Goal: Task Accomplishment & Management: Use online tool/utility

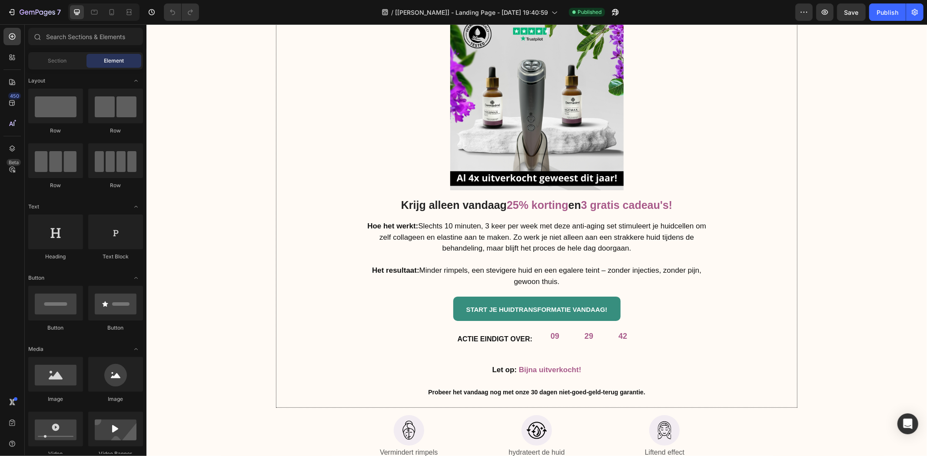
scroll to position [3379, 0]
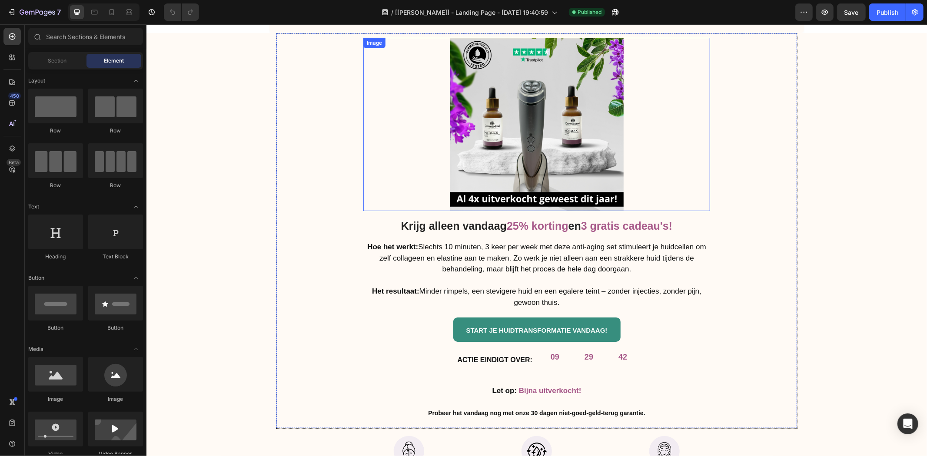
click at [414, 168] on div at bounding box center [536, 123] width 347 height 173
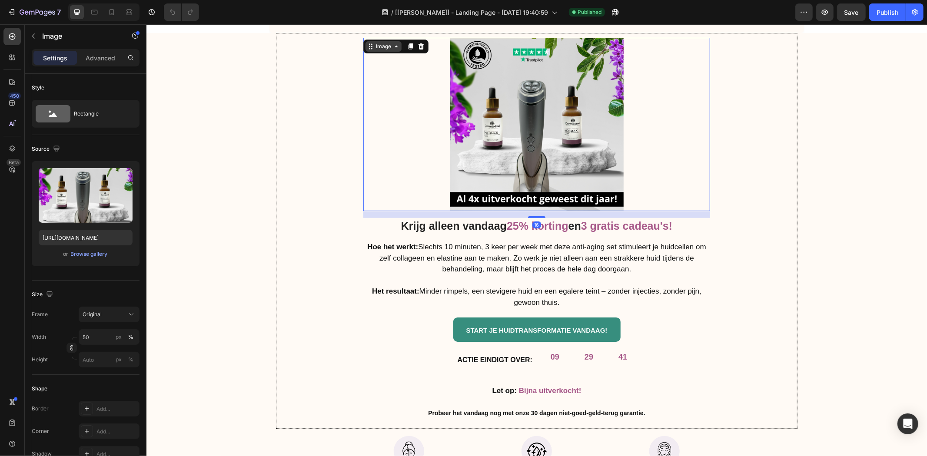
click at [374, 46] on div "Image" at bounding box center [383, 46] width 19 height 8
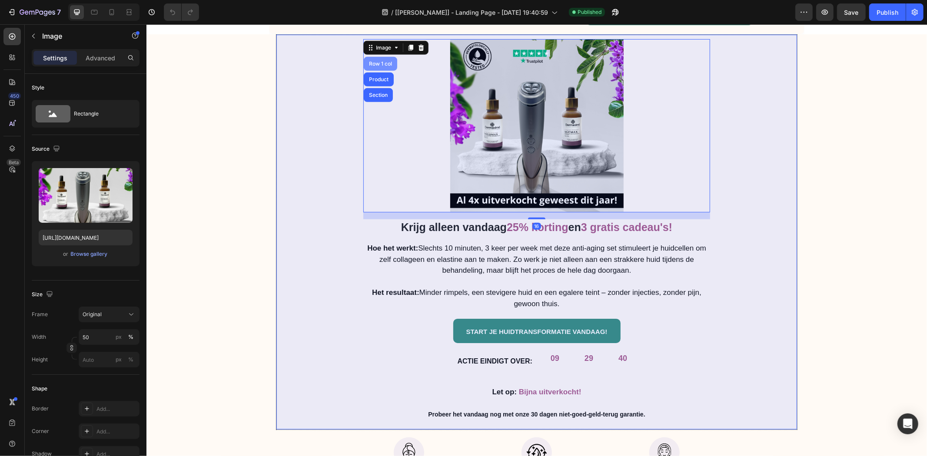
click at [373, 63] on div "Row 1 col" at bounding box center [380, 63] width 27 height 5
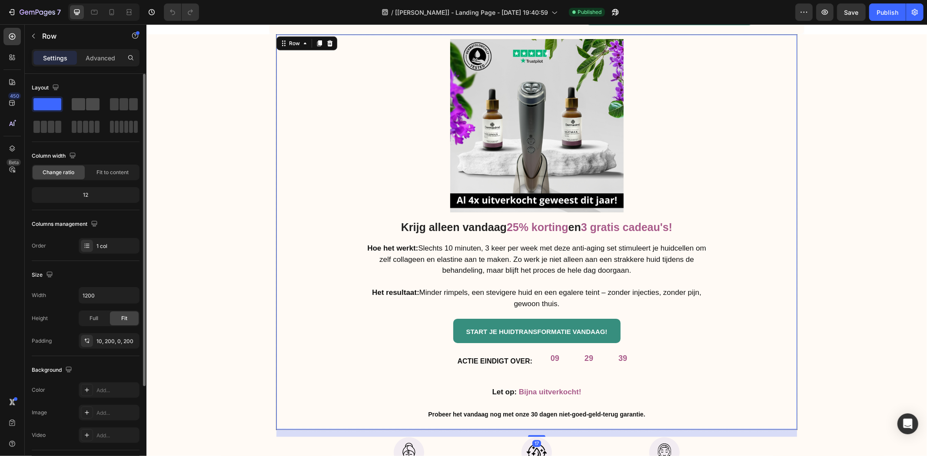
click at [81, 101] on span at bounding box center [78, 104] width 13 height 12
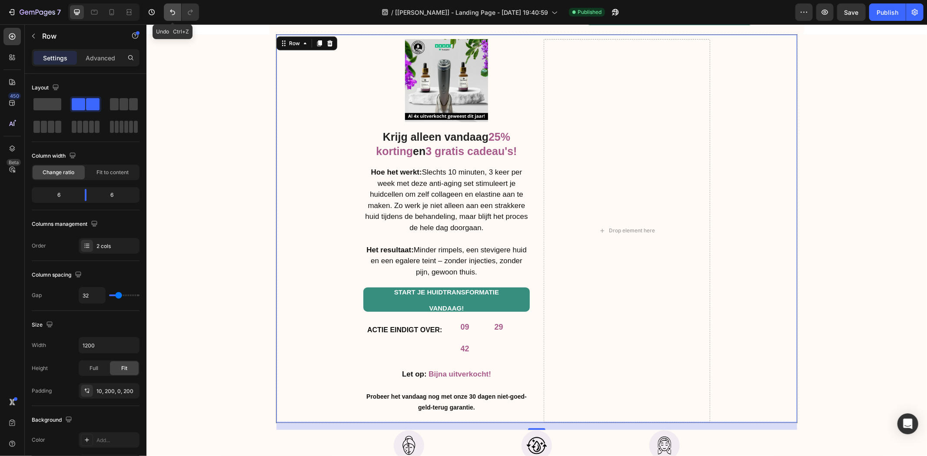
click at [174, 11] on icon "Undo/Redo" at bounding box center [172, 13] width 5 height 6
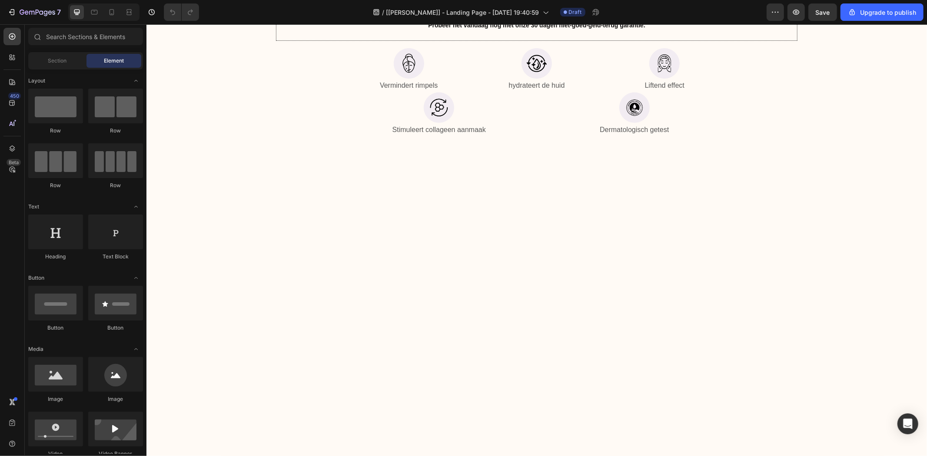
scroll to position [3379, 0]
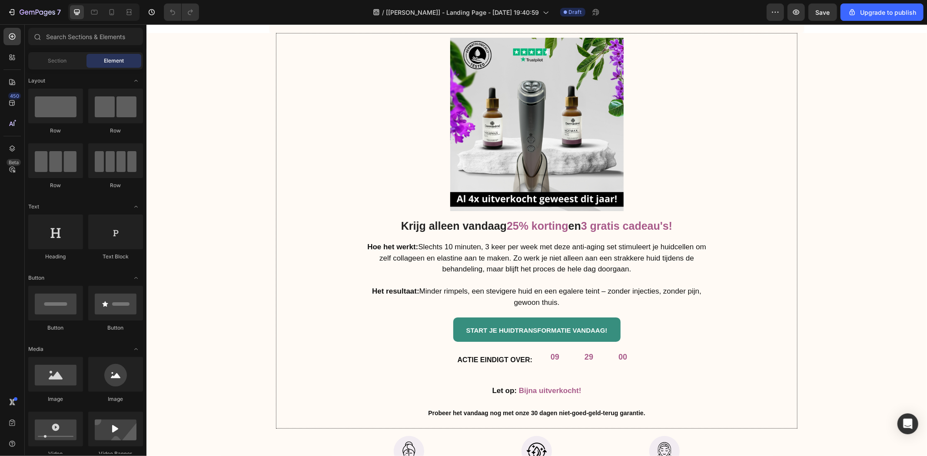
click at [384, 210] on div "Heading" at bounding box center [377, 213] width 24 height 8
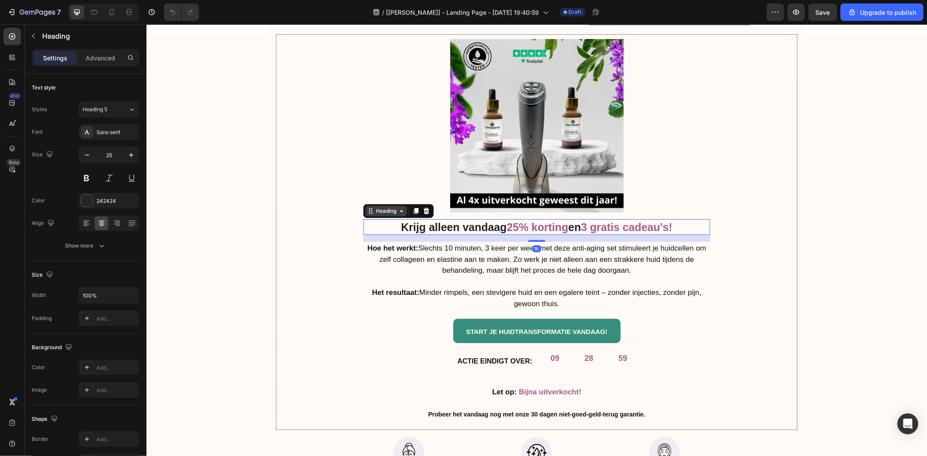
click at [367, 207] on icon at bounding box center [370, 210] width 7 height 7
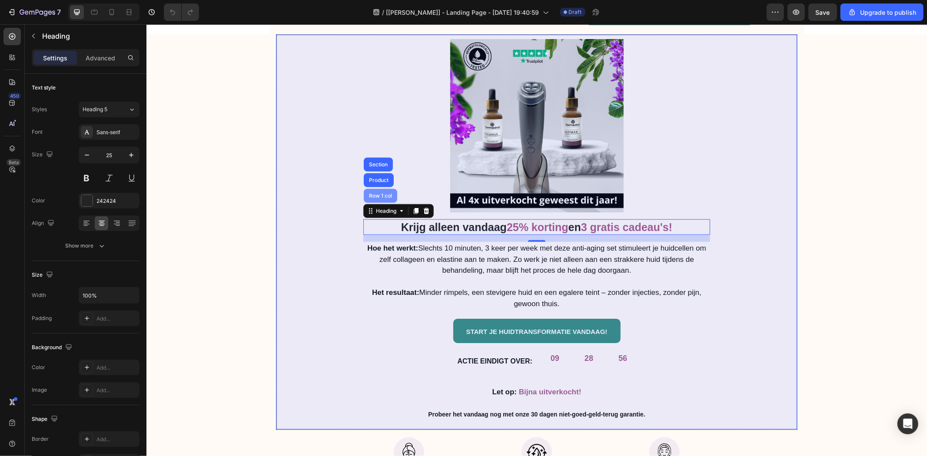
click at [374, 196] on div "Row 1 col" at bounding box center [380, 195] width 27 height 5
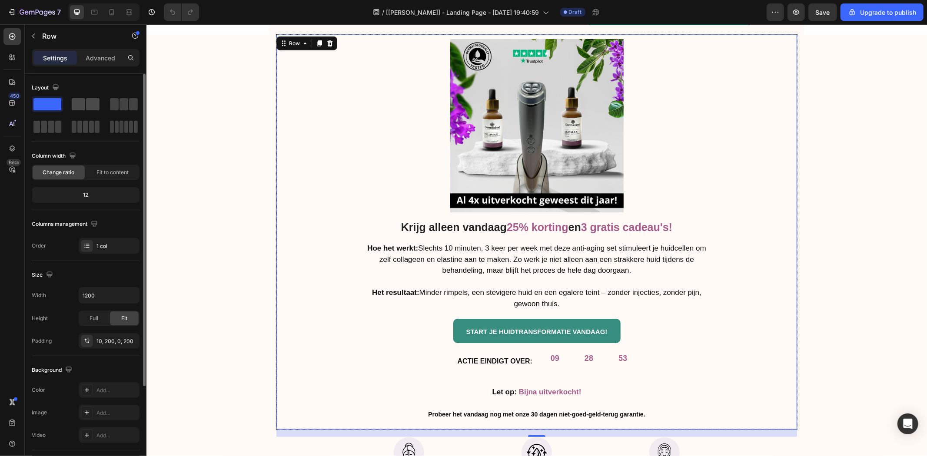
click at [89, 106] on span at bounding box center [92, 104] width 13 height 12
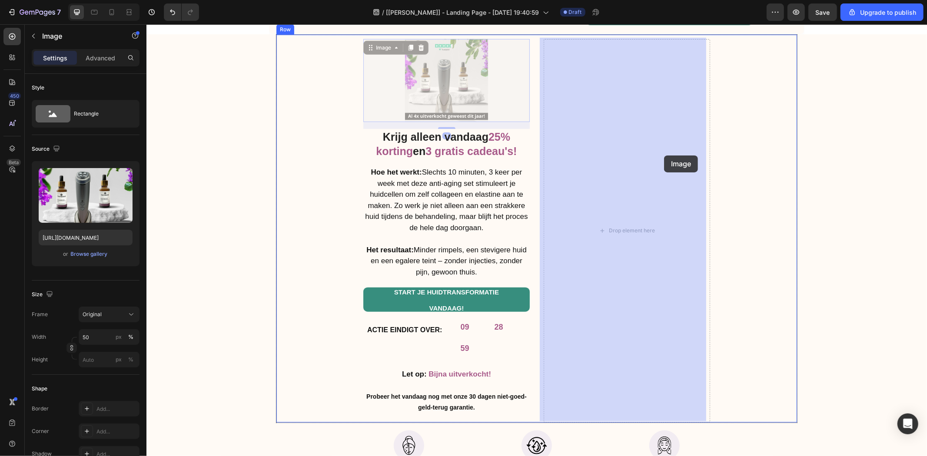
drag, startPoint x: 476, startPoint y: 79, endPoint x: 663, endPoint y: 155, distance: 202.3
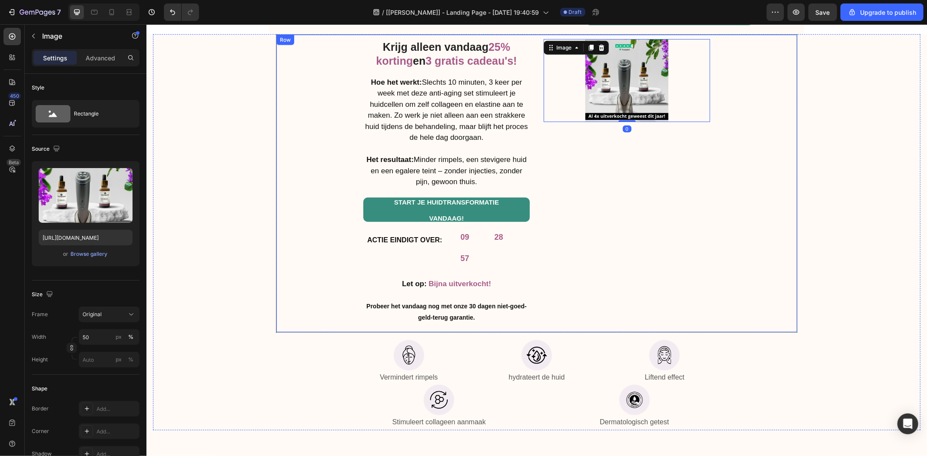
click at [579, 160] on div "Image 0" at bounding box center [626, 186] width 166 height 294
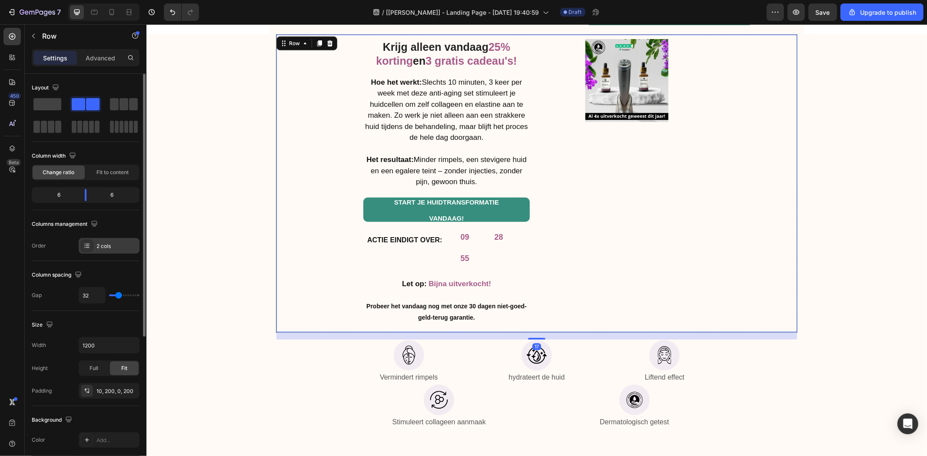
click at [118, 247] on div "2 cols" at bounding box center [116, 246] width 41 height 8
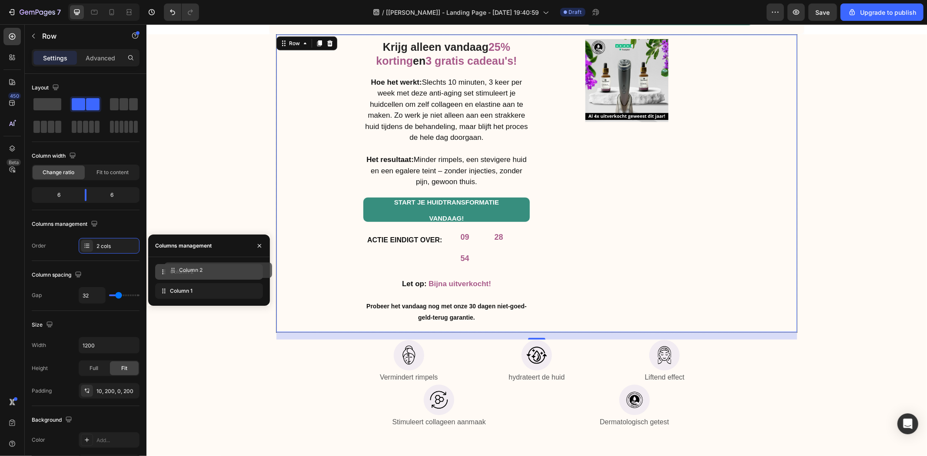
drag, startPoint x: 175, startPoint y: 292, endPoint x: 183, endPoint y: 272, distance: 22.2
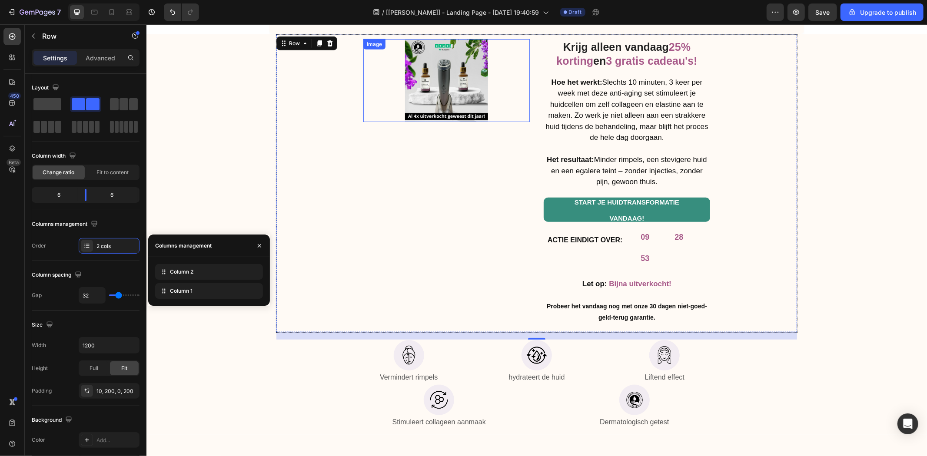
click at [418, 62] on img at bounding box center [445, 80] width 83 height 83
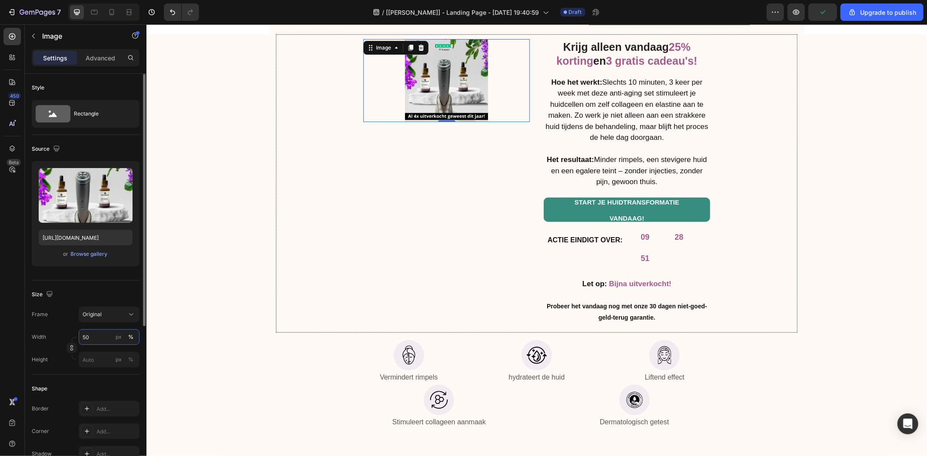
click at [102, 332] on input "50" at bounding box center [109, 337] width 61 height 16
drag, startPoint x: 104, startPoint y: 353, endPoint x: 112, endPoint y: 354, distance: 7.9
click at [104, 353] on div "Full 100%" at bounding box center [100, 358] width 71 height 16
type input "100"
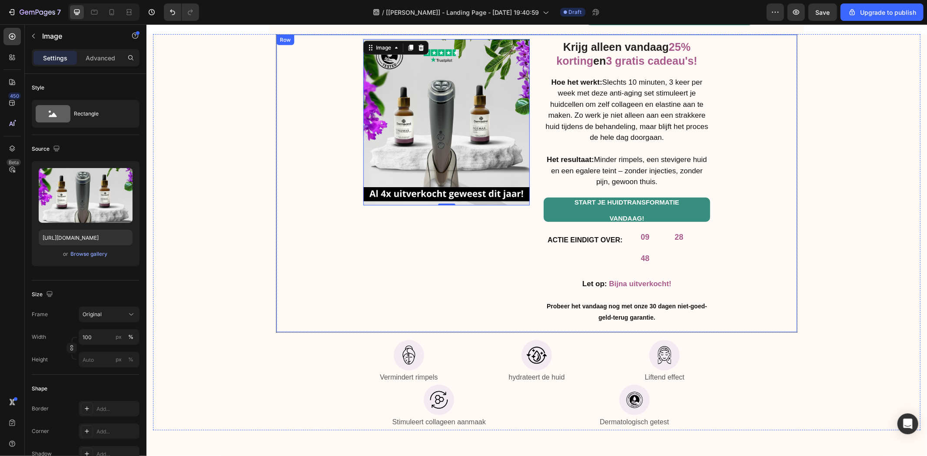
click at [529, 231] on div "Krijg alleen vandaag 25% korting en 3 gratis cadeau's! Heading Hoe het werkt: S…" at bounding box center [535, 183] width 521 height 299
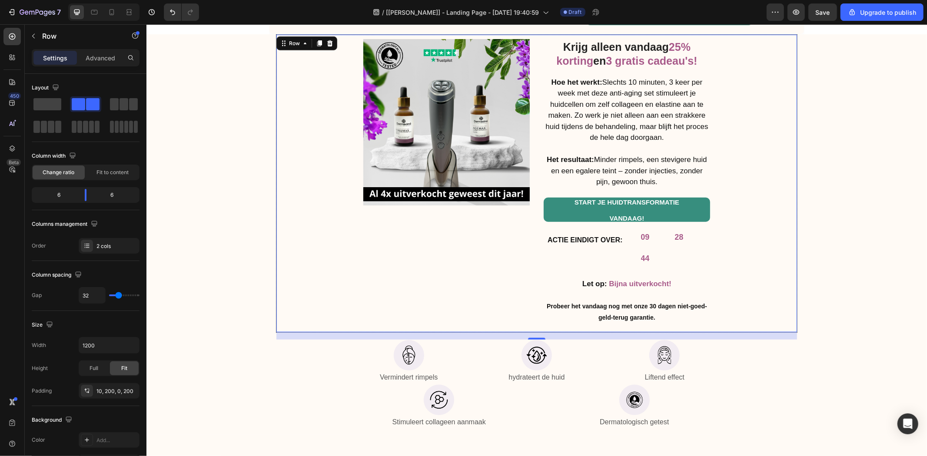
click at [480, 218] on div "Image" at bounding box center [446, 186] width 166 height 294
drag, startPoint x: 84, startPoint y: 198, endPoint x: 89, endPoint y: 207, distance: 10.1
click at [89, 0] on body "7 / [Jamie Gps] - Landing Page - Sep 21, 19:40:59 Draft Preview Upgrade to publ…" at bounding box center [463, 0] width 927 height 0
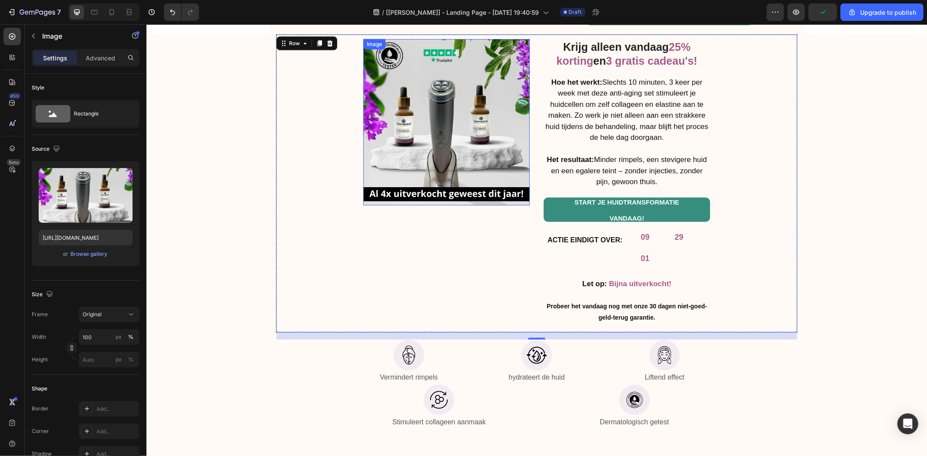
click at [444, 155] on img at bounding box center [446, 122] width 166 height 166
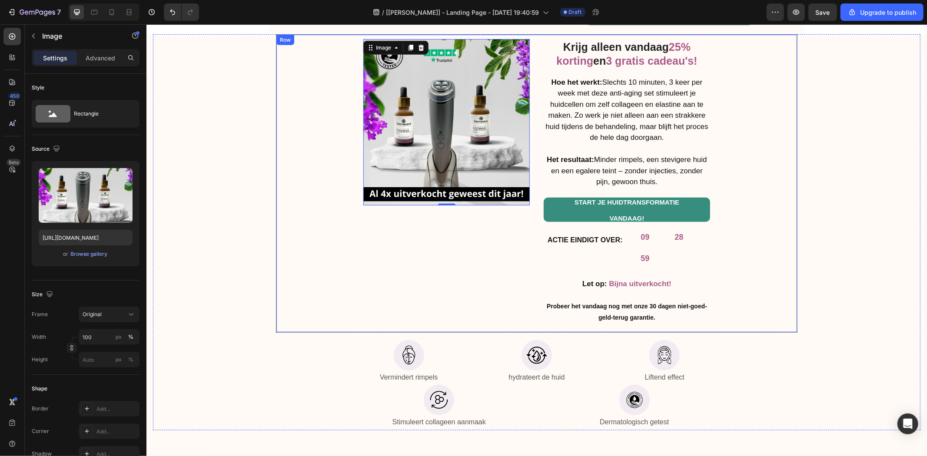
click at [319, 212] on div "Krijg alleen vandaag 25% korting en 3 gratis cadeau's! Heading Hoe het werkt: S…" at bounding box center [535, 183] width 521 height 299
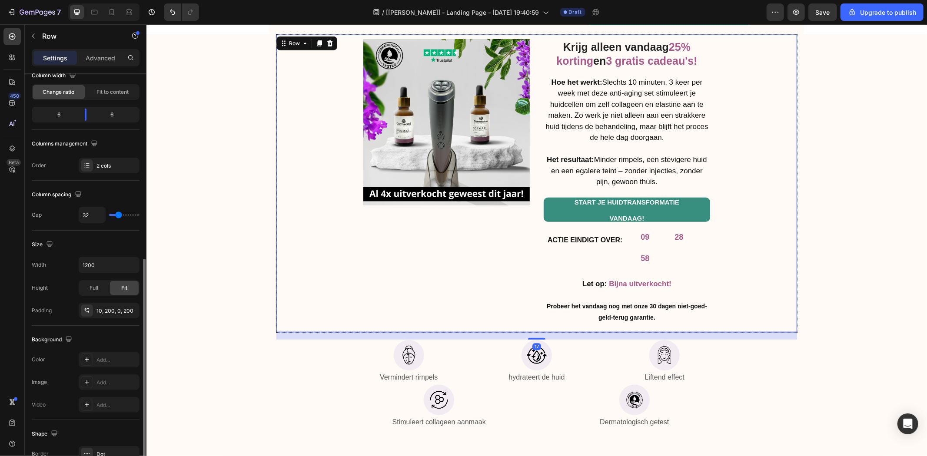
scroll to position [222, 0]
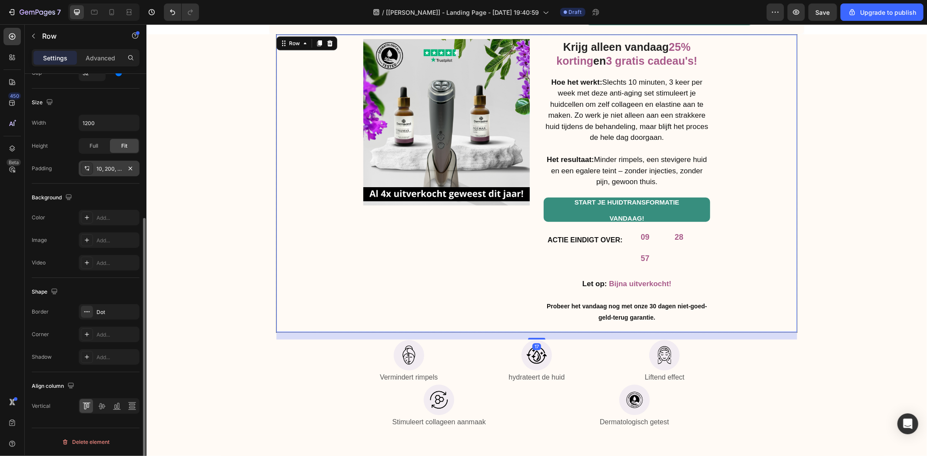
click at [113, 165] on div "10, 200, 0, 200" at bounding box center [108, 169] width 25 height 8
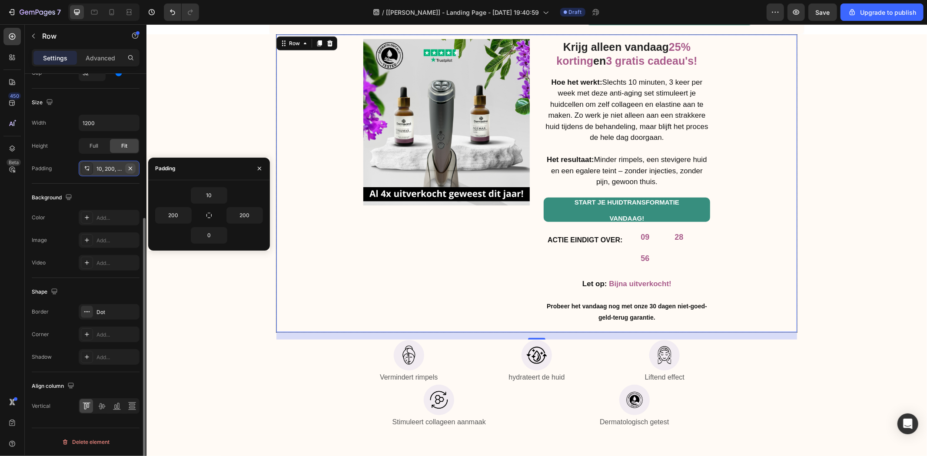
click at [128, 166] on icon "button" at bounding box center [130, 168] width 7 height 7
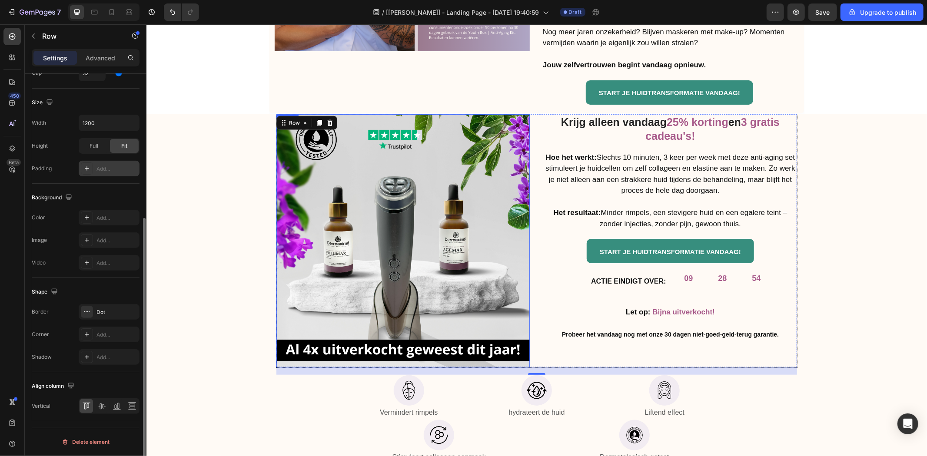
scroll to position [3298, 0]
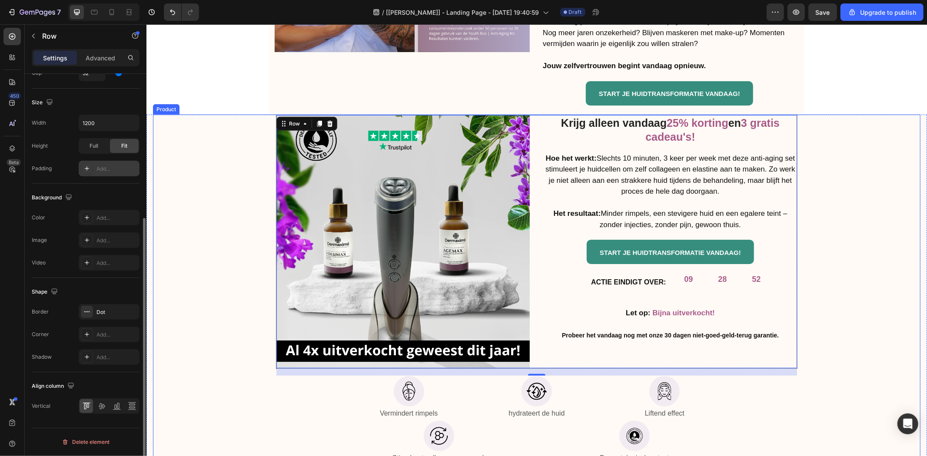
click at [194, 155] on div "Krijg alleen vandaag 25% korting en 3 gratis cadeau's! Heading Hoe het werkt: S…" at bounding box center [535, 290] width 767 height 352
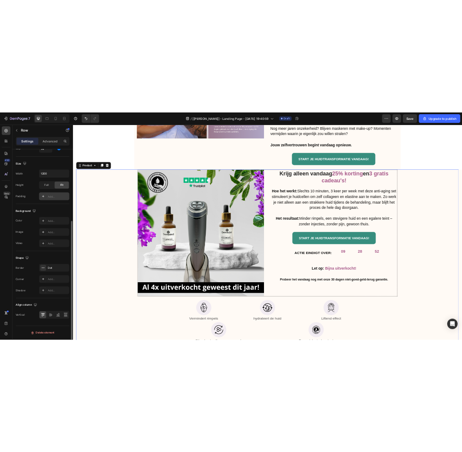
scroll to position [0, 0]
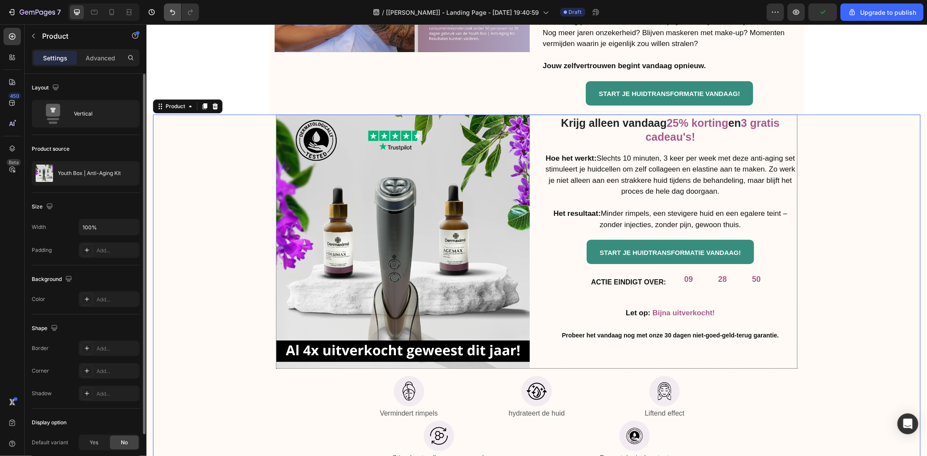
click at [171, 13] on icon "Undo/Redo" at bounding box center [172, 12] width 9 height 9
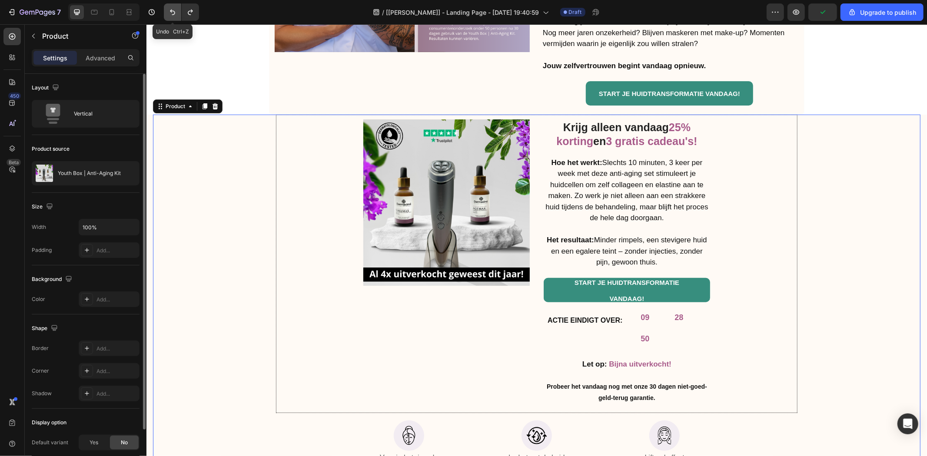
click at [171, 13] on icon "Undo/Redo" at bounding box center [172, 12] width 9 height 9
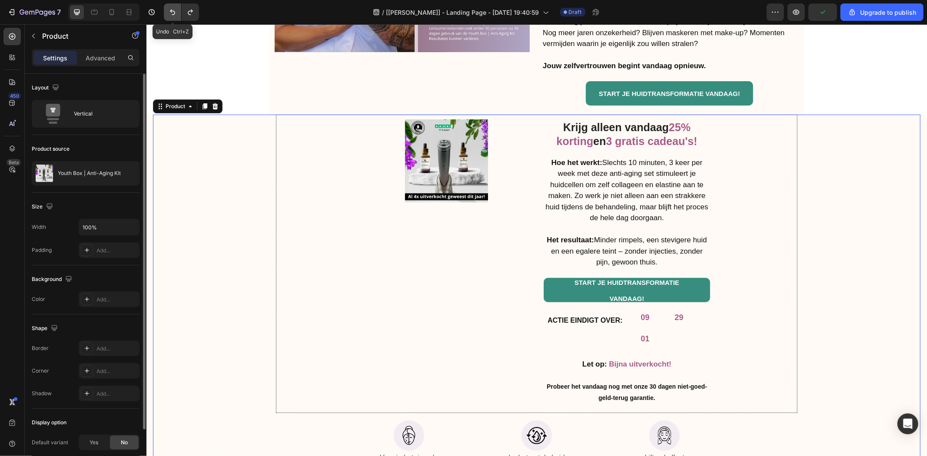
click at [171, 13] on icon "Undo/Redo" at bounding box center [172, 12] width 9 height 9
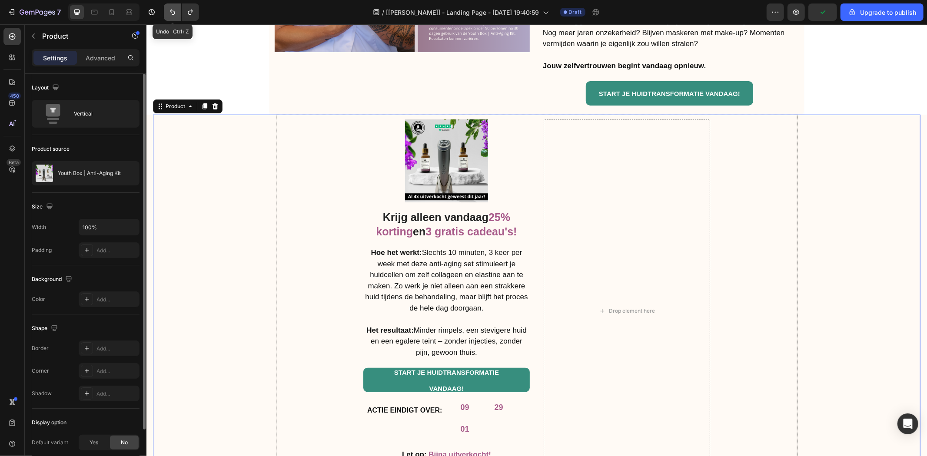
click at [171, 13] on icon "Undo/Redo" at bounding box center [172, 12] width 9 height 9
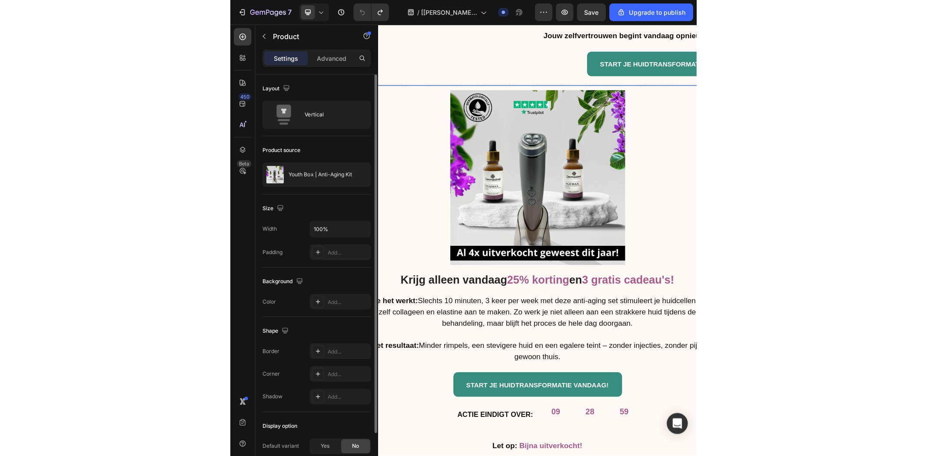
scroll to position [3298, 0]
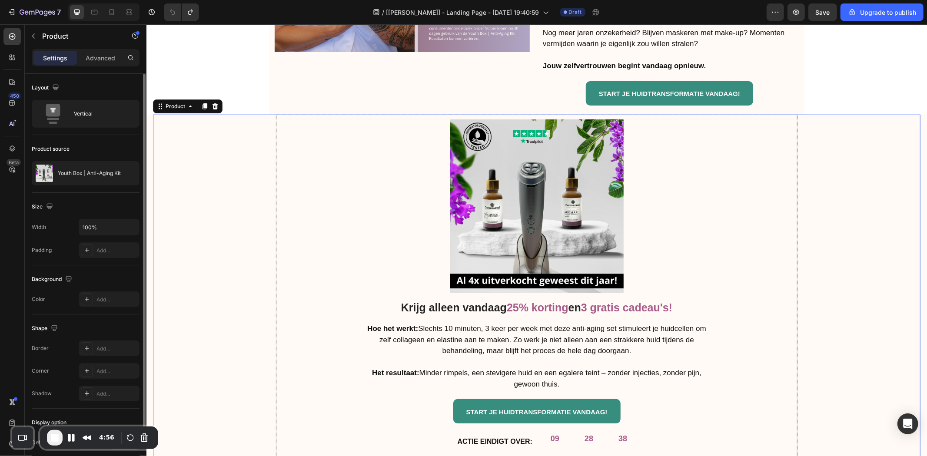
click at [373, 212] on div at bounding box center [536, 205] width 347 height 173
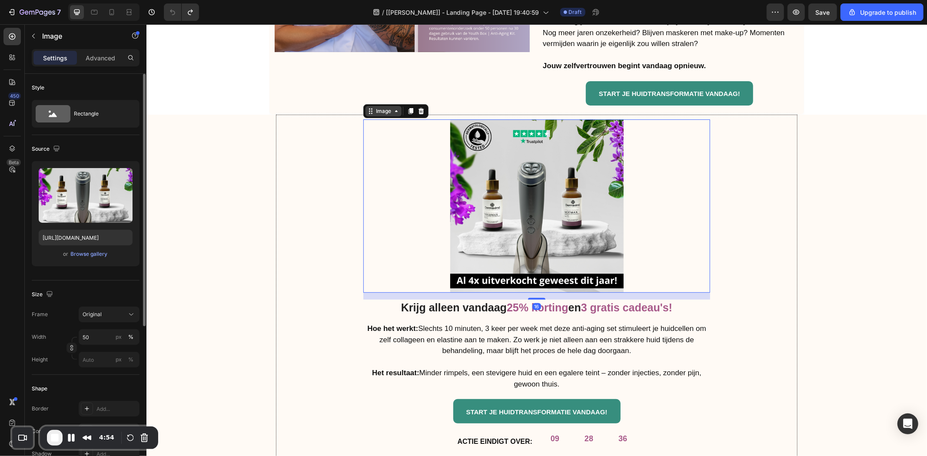
click at [374, 111] on div "Image" at bounding box center [383, 111] width 19 height 8
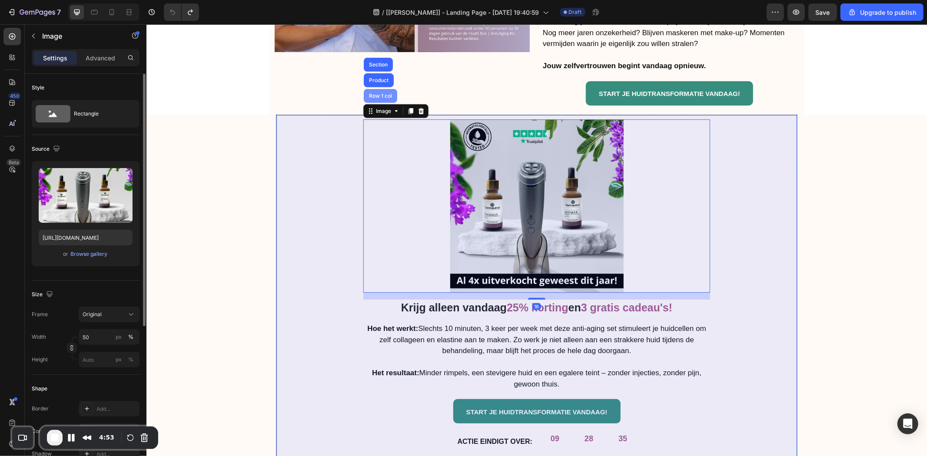
click at [374, 98] on div "Row 1 col" at bounding box center [379, 96] width 33 height 14
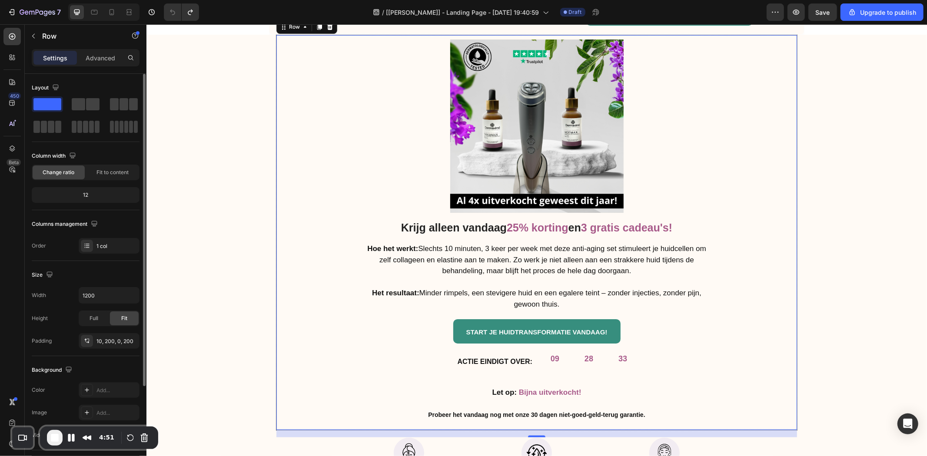
scroll to position [3379, 0]
click at [89, 106] on span at bounding box center [92, 104] width 13 height 12
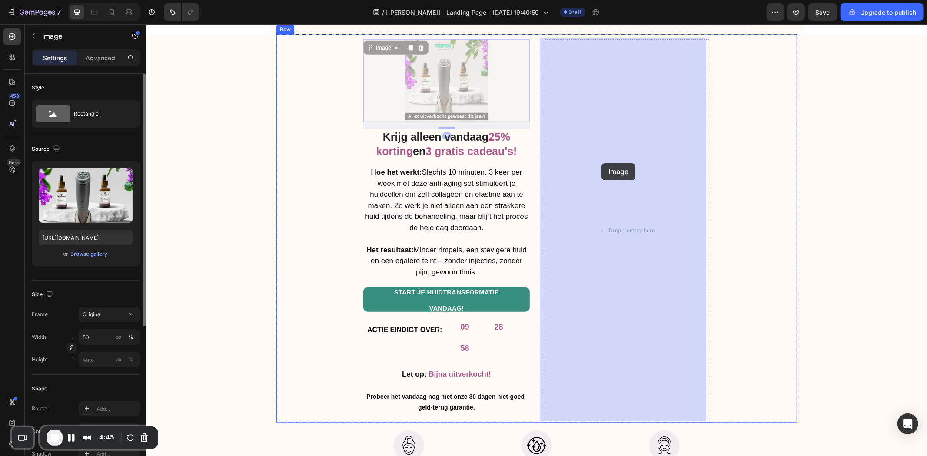
drag, startPoint x: 461, startPoint y: 97, endPoint x: 601, endPoint y: 163, distance: 154.1
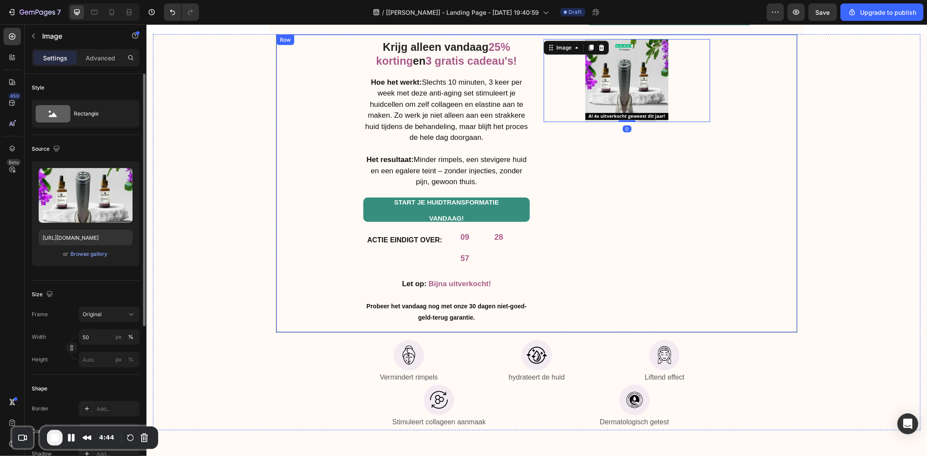
click at [553, 152] on div "Image 0" at bounding box center [626, 186] width 166 height 294
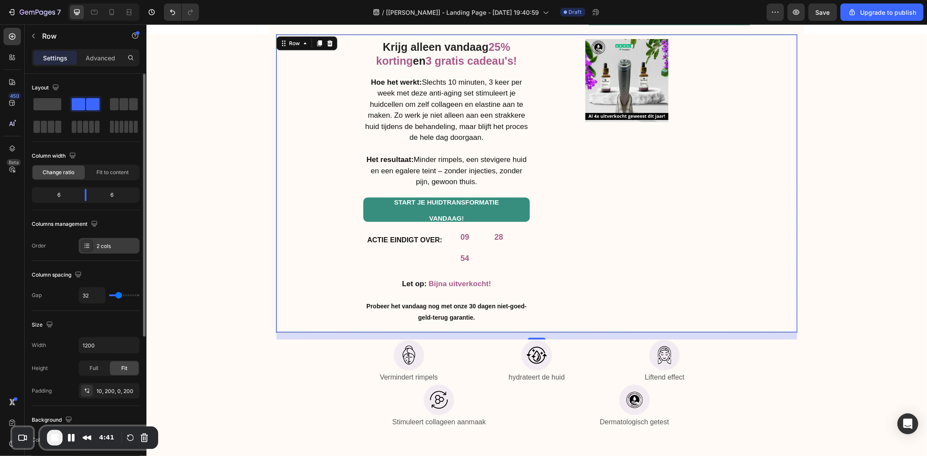
click at [109, 246] on div "2 cols" at bounding box center [116, 246] width 41 height 8
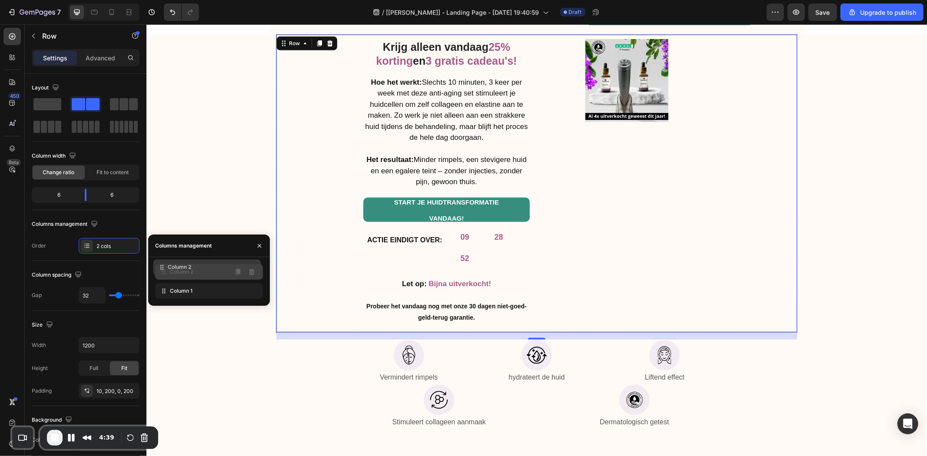
drag, startPoint x: 179, startPoint y: 292, endPoint x: 177, endPoint y: 267, distance: 24.5
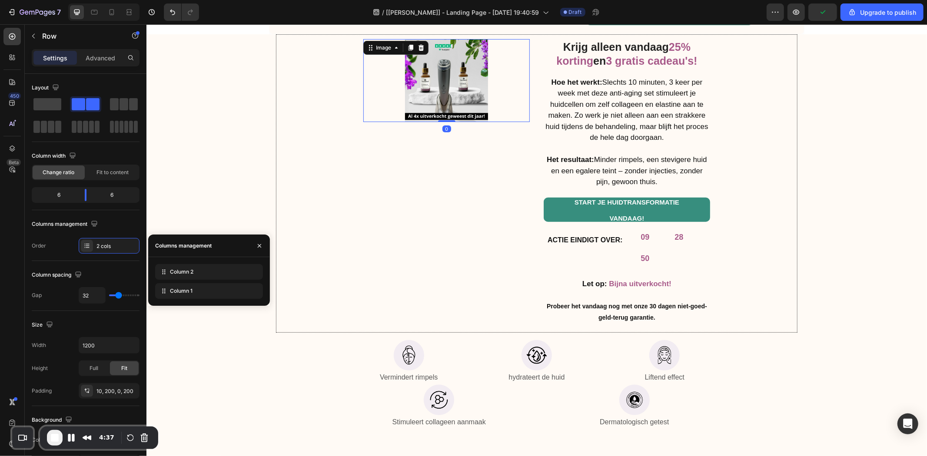
click at [406, 86] on img at bounding box center [445, 80] width 83 height 83
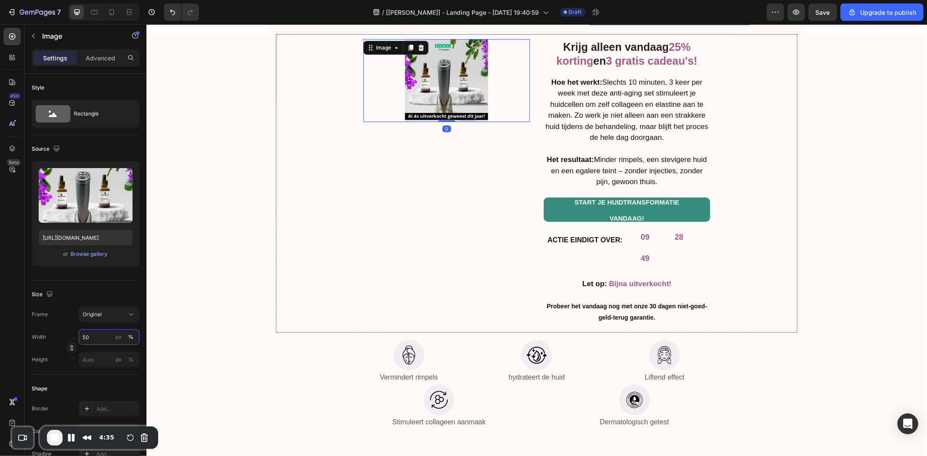
drag, startPoint x: 101, startPoint y: 342, endPoint x: 124, endPoint y: 339, distance: 23.2
click at [101, 342] on input "50" at bounding box center [109, 337] width 61 height 16
click at [112, 356] on p "Full 100%" at bounding box center [107, 358] width 50 height 8
type input "100"
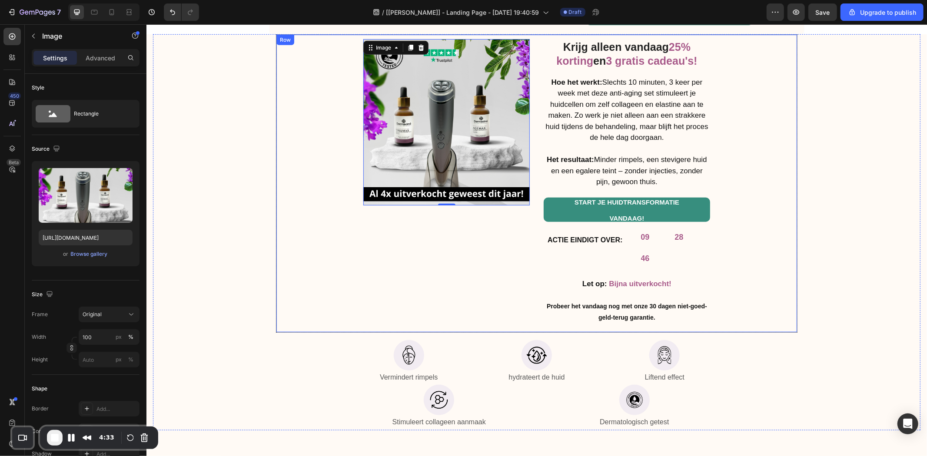
click at [338, 289] on div "Krijg alleen vandaag 25% korting en 3 gratis cadeau's! Heading Hoe het werkt: S…" at bounding box center [535, 183] width 521 height 299
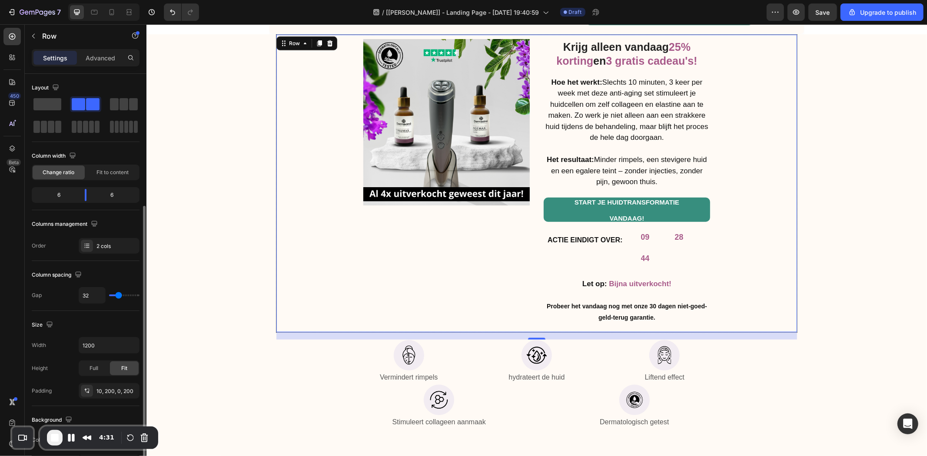
scroll to position [161, 0]
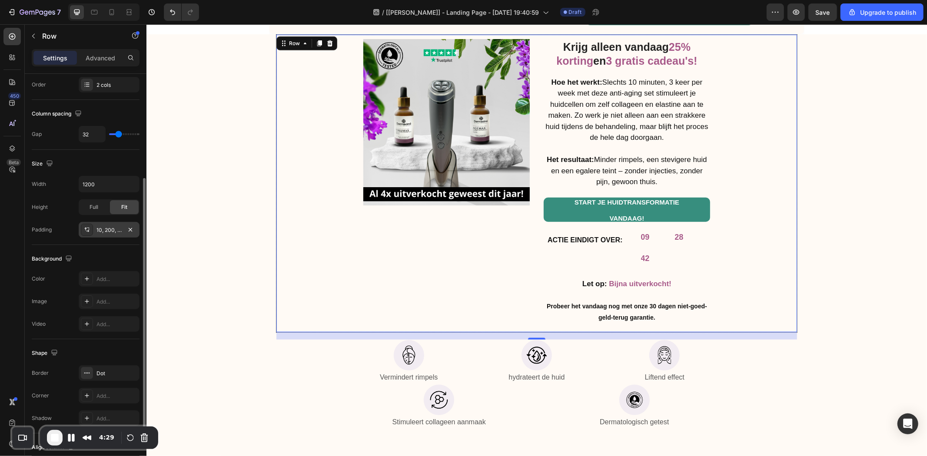
click at [113, 229] on div "10, 200, 0, 200" at bounding box center [108, 230] width 25 height 8
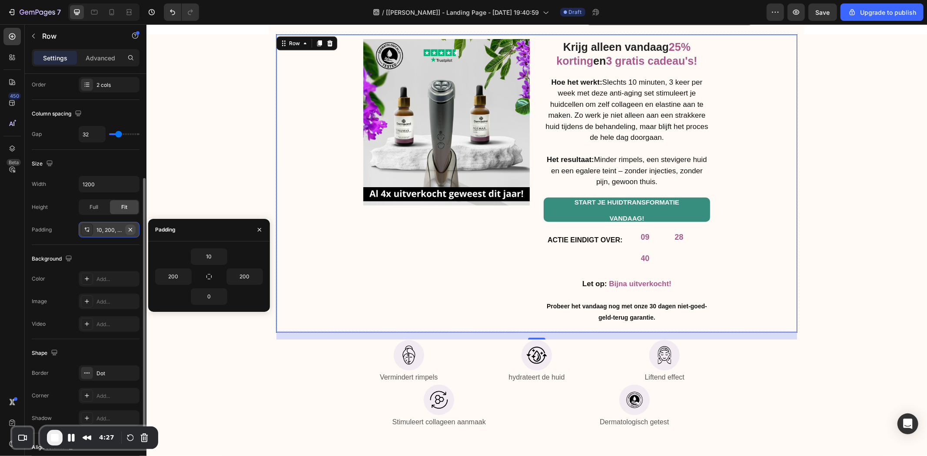
click at [130, 231] on icon "button" at bounding box center [130, 229] width 7 height 7
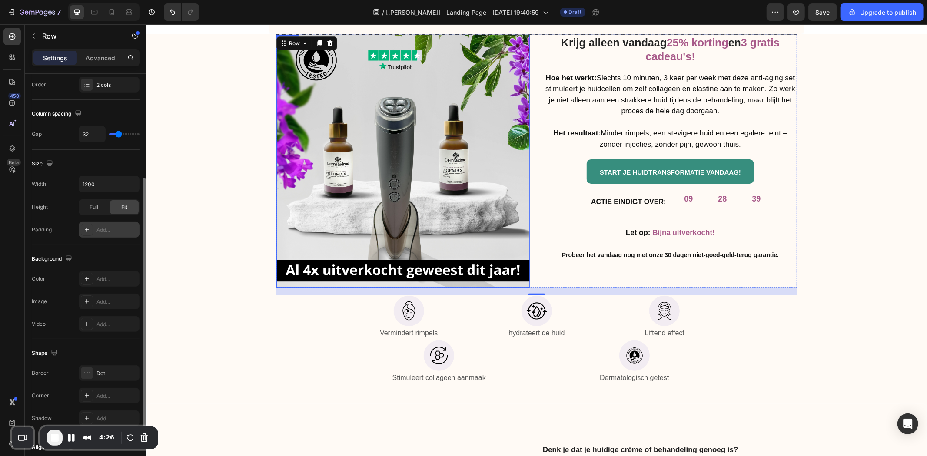
scroll to position [3298, 0]
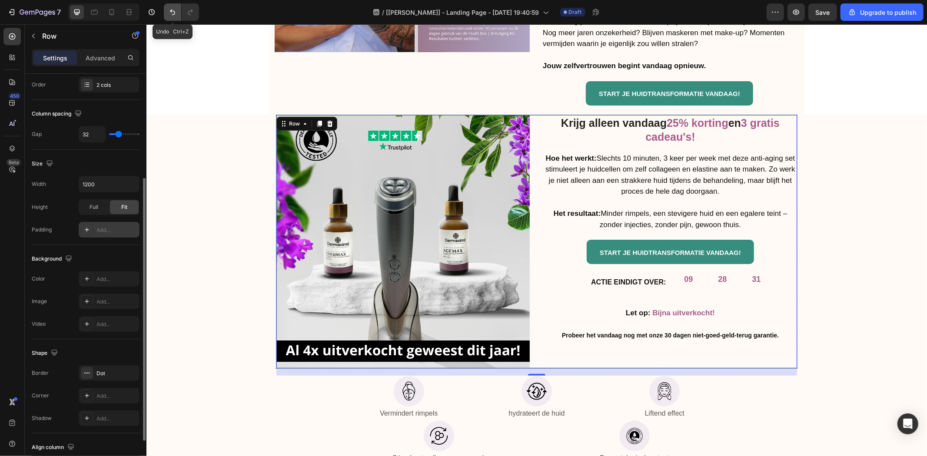
click at [171, 17] on button "Undo/Redo" at bounding box center [172, 11] width 17 height 17
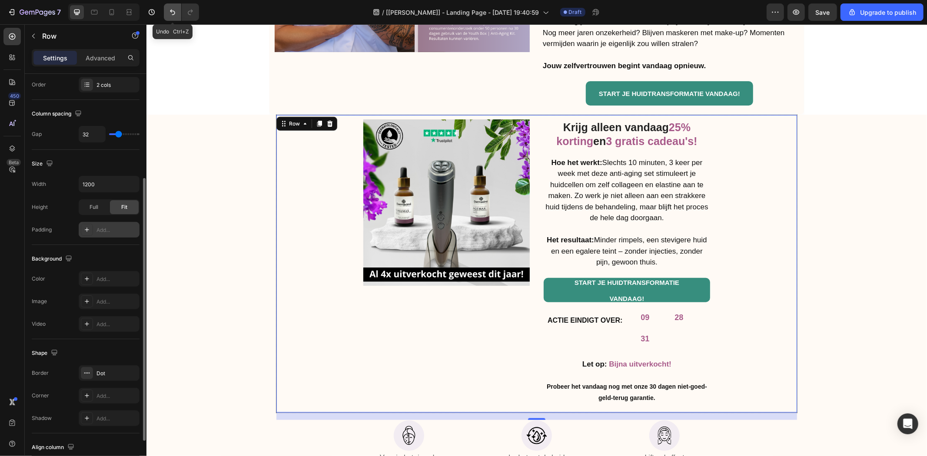
click at [171, 17] on button "Undo/Redo" at bounding box center [172, 11] width 17 height 17
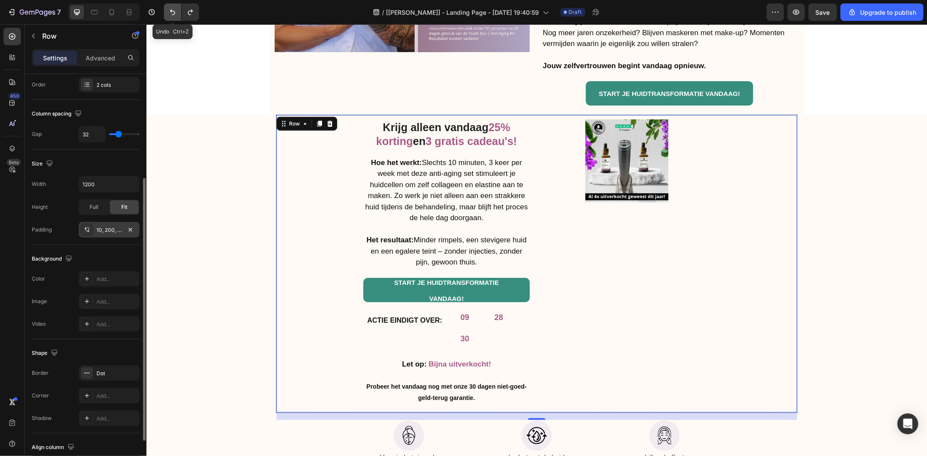
click at [171, 17] on button "Undo/Redo" at bounding box center [172, 11] width 17 height 17
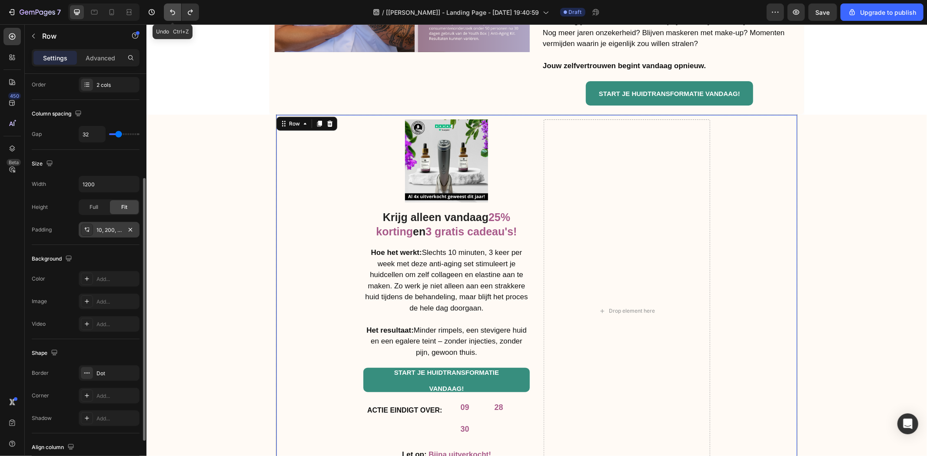
click at [171, 17] on button "Undo/Redo" at bounding box center [172, 11] width 17 height 17
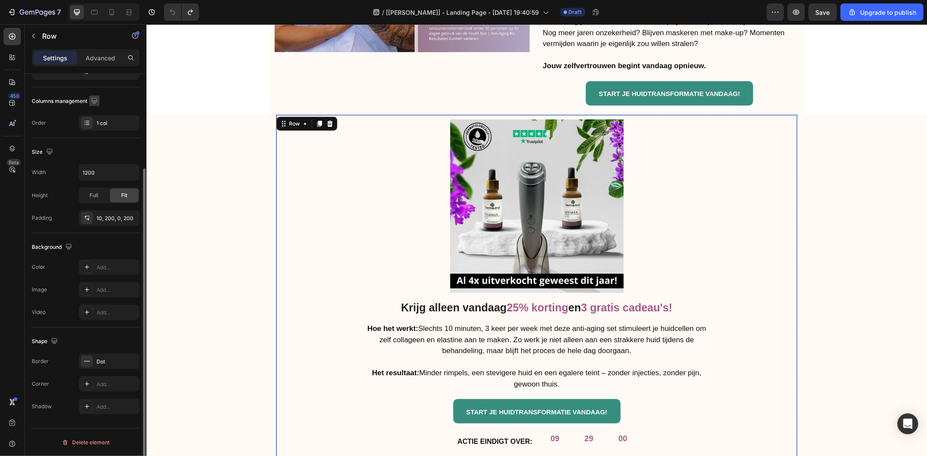
scroll to position [0, 0]
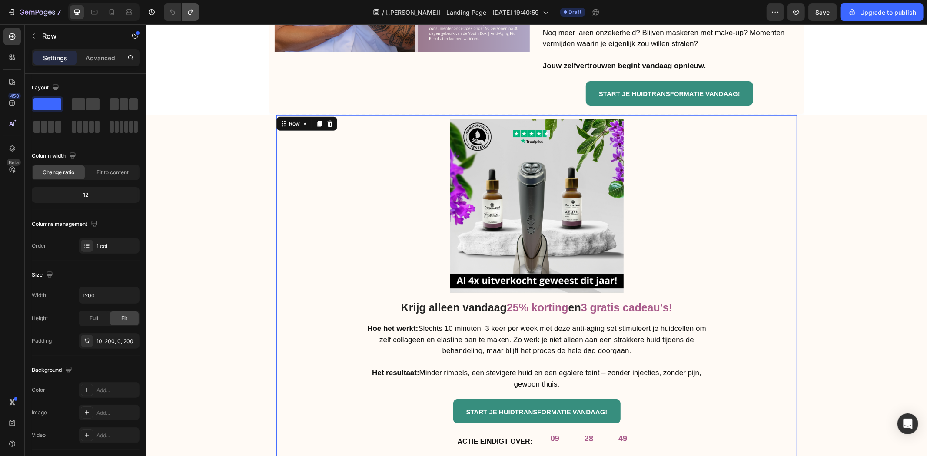
click at [195, 16] on button "Undo/Redo" at bounding box center [190, 11] width 17 height 17
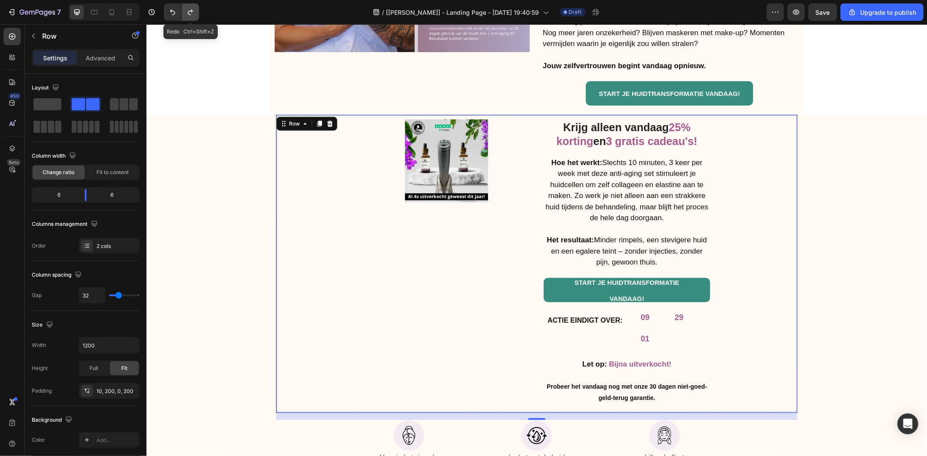
click at [195, 16] on button "Undo/Redo" at bounding box center [190, 11] width 17 height 17
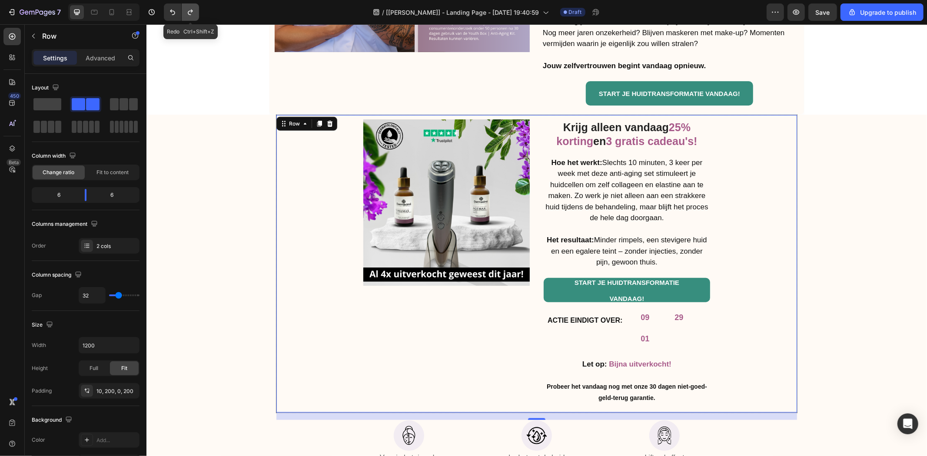
click at [195, 16] on button "Undo/Redo" at bounding box center [190, 11] width 17 height 17
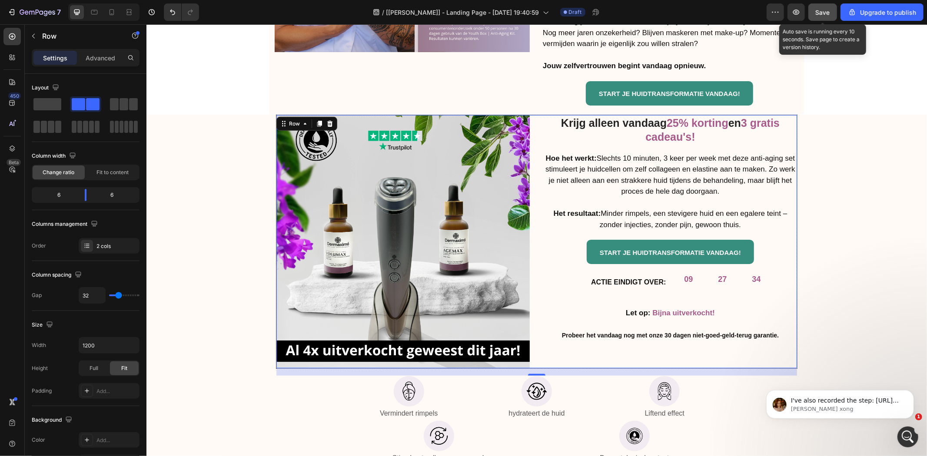
click at [824, 17] on button "Save" at bounding box center [822, 11] width 29 height 17
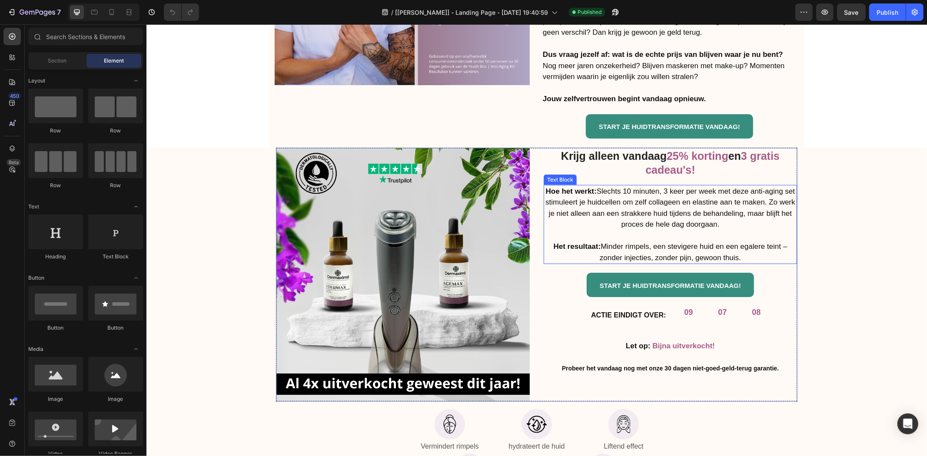
scroll to position [3298, 0]
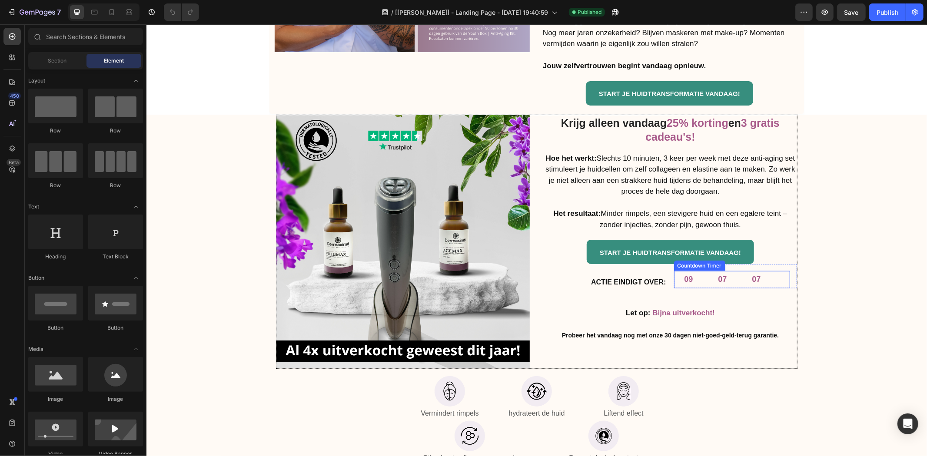
click at [700, 280] on div "09 07 07" at bounding box center [721, 279] width 97 height 17
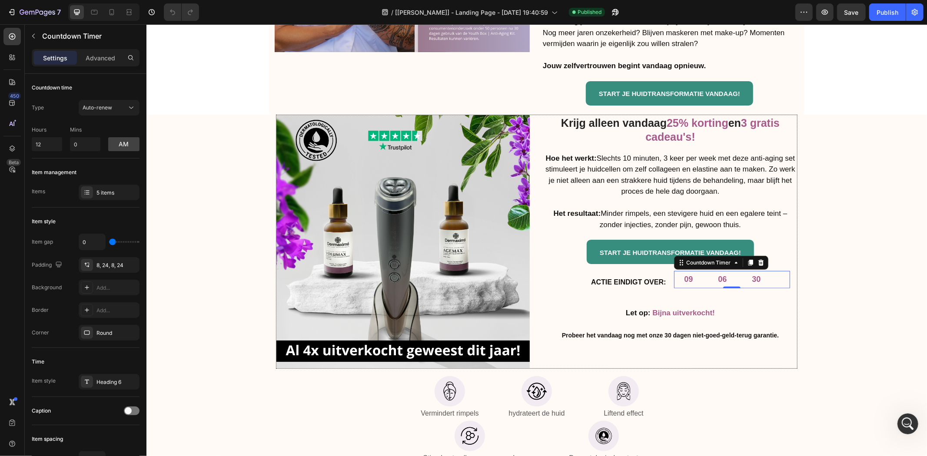
scroll to position [0, 0]
click at [612, 10] on icon "button" at bounding box center [615, 12] width 7 height 7
click at [641, 284] on strong "ACTIE EINDIGT OVER:" at bounding box center [627, 281] width 75 height 7
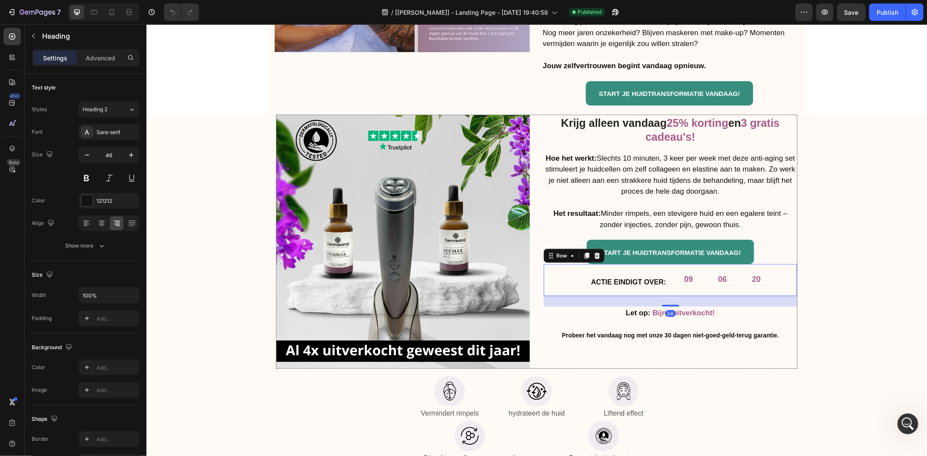
click at [673, 288] on div "09 06 20 Countdown Timer Row" at bounding box center [734, 280] width 123 height 32
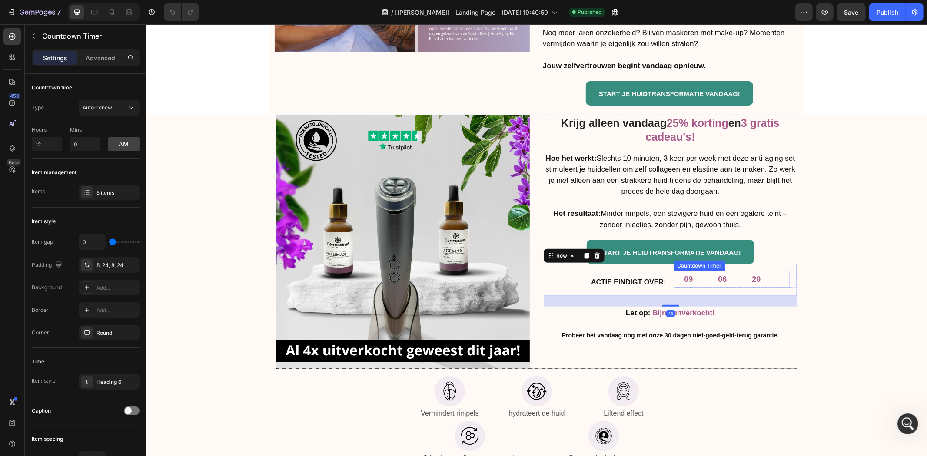
click at [673, 279] on div "09" at bounding box center [688, 279] width 30 height 17
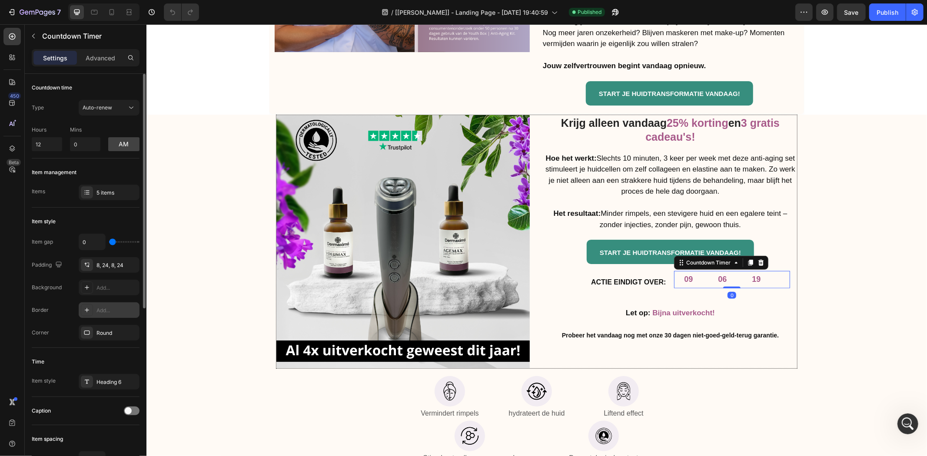
scroll to position [298, 0]
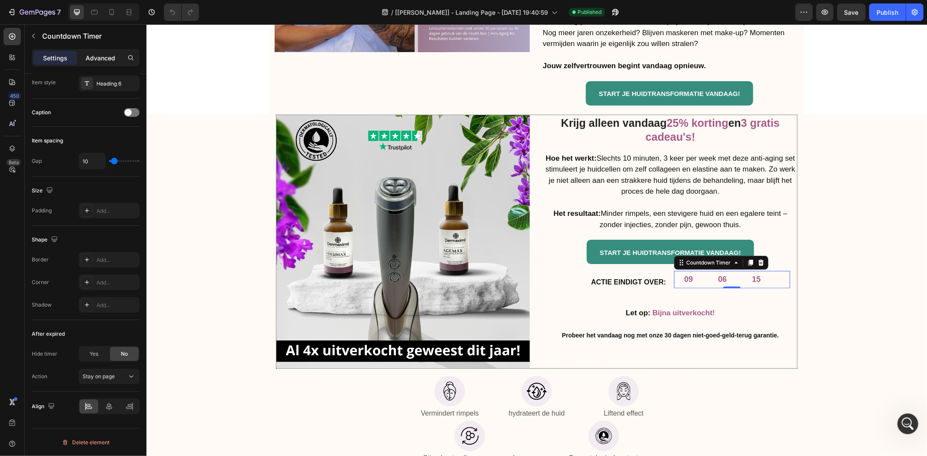
click at [98, 59] on p "Advanced" at bounding box center [101, 57] width 30 height 9
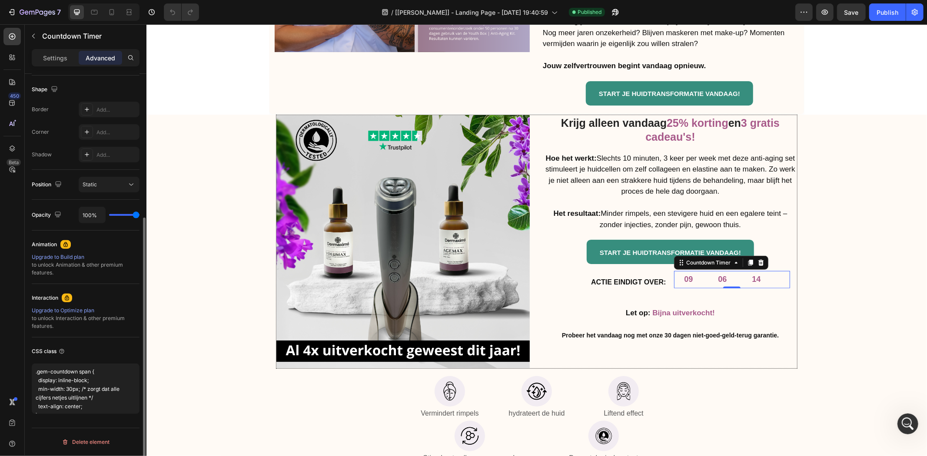
scroll to position [0, 0]
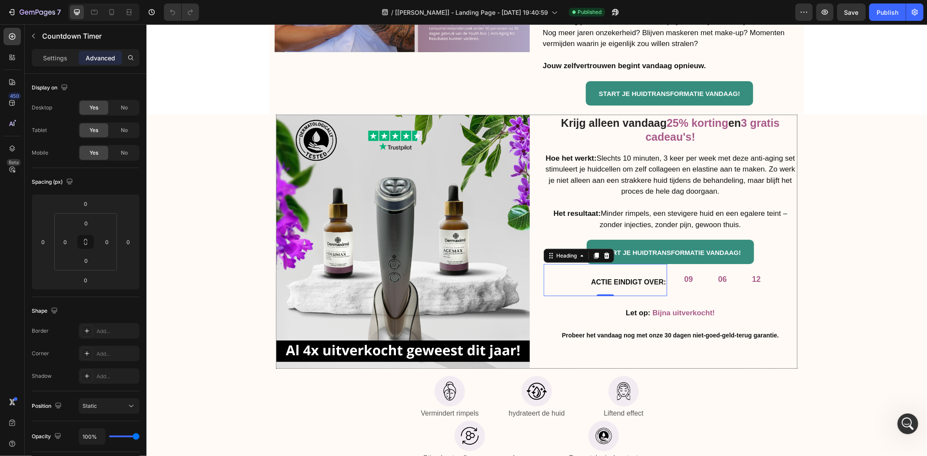
click at [662, 283] on h2 "ACTIE EINDIGT OVER:" at bounding box center [604, 280] width 123 height 32
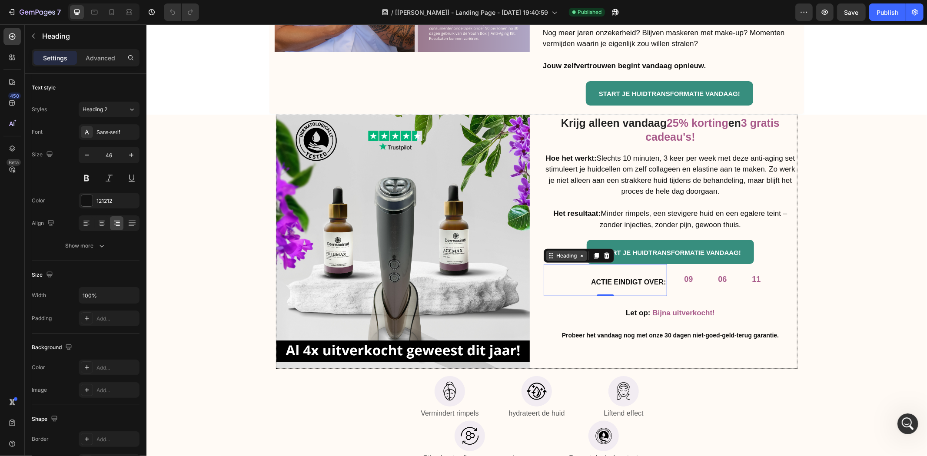
click at [578, 252] on icon at bounding box center [581, 255] width 7 height 7
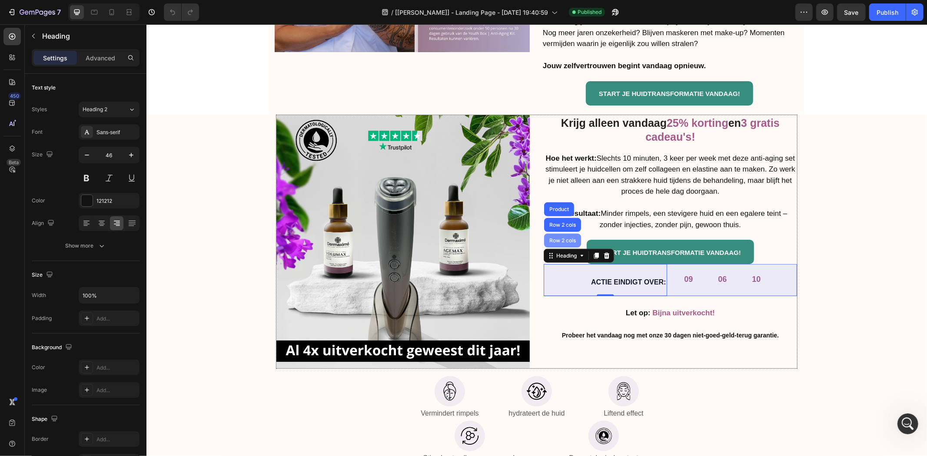
click at [553, 241] on div "Row 2 cols" at bounding box center [561, 240] width 37 height 14
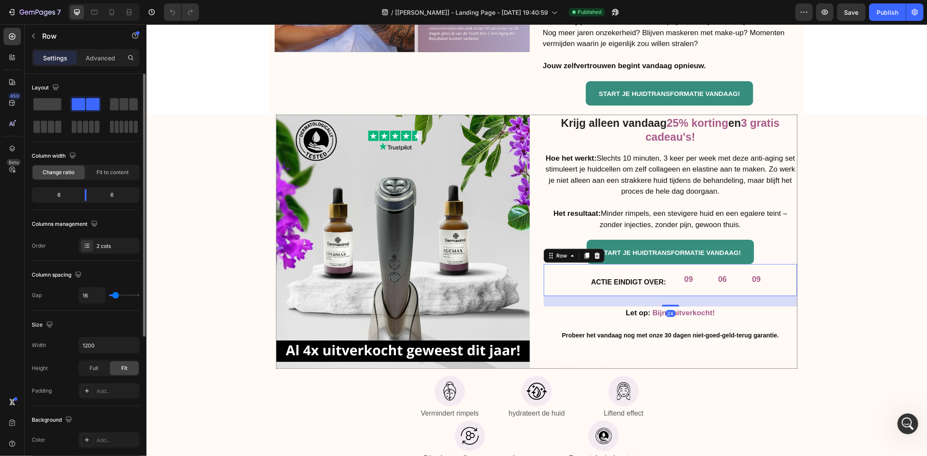
scroll to position [222, 0]
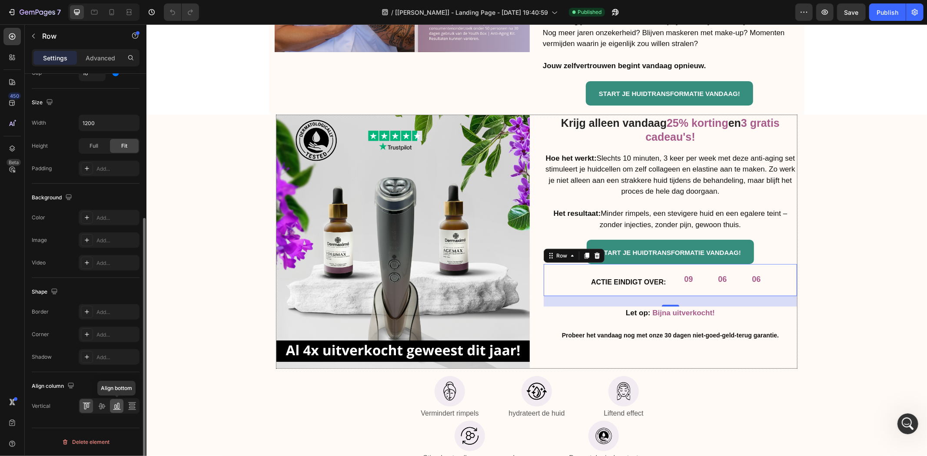
click at [116, 408] on icon at bounding box center [115, 407] width 2 height 4
click at [84, 407] on icon at bounding box center [86, 406] width 9 height 9
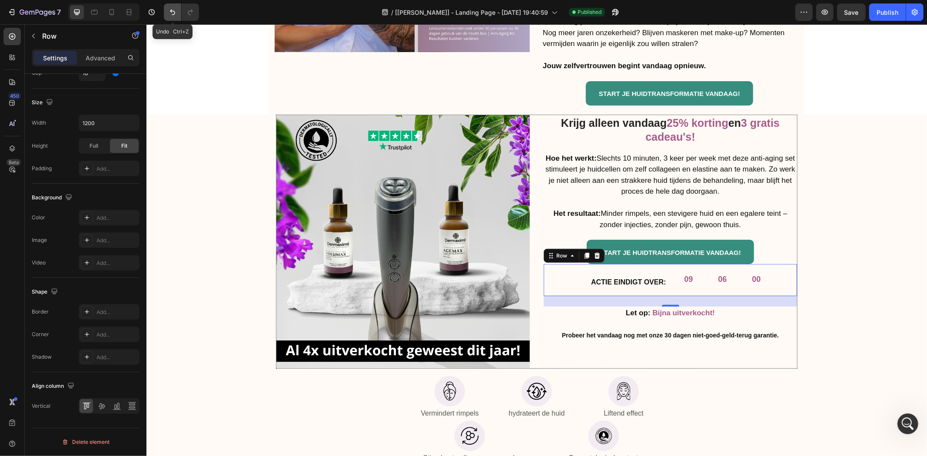
click at [179, 5] on button "Undo/Redo" at bounding box center [172, 11] width 17 height 17
click at [54, 19] on button "7" at bounding box center [33, 11] width 61 height 17
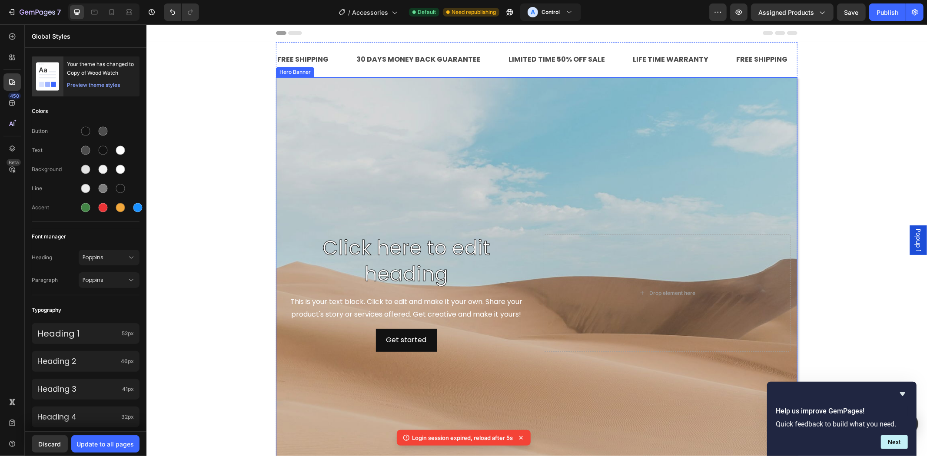
scroll to position [60, 0]
